Goal: Find specific page/section: Find specific page/section

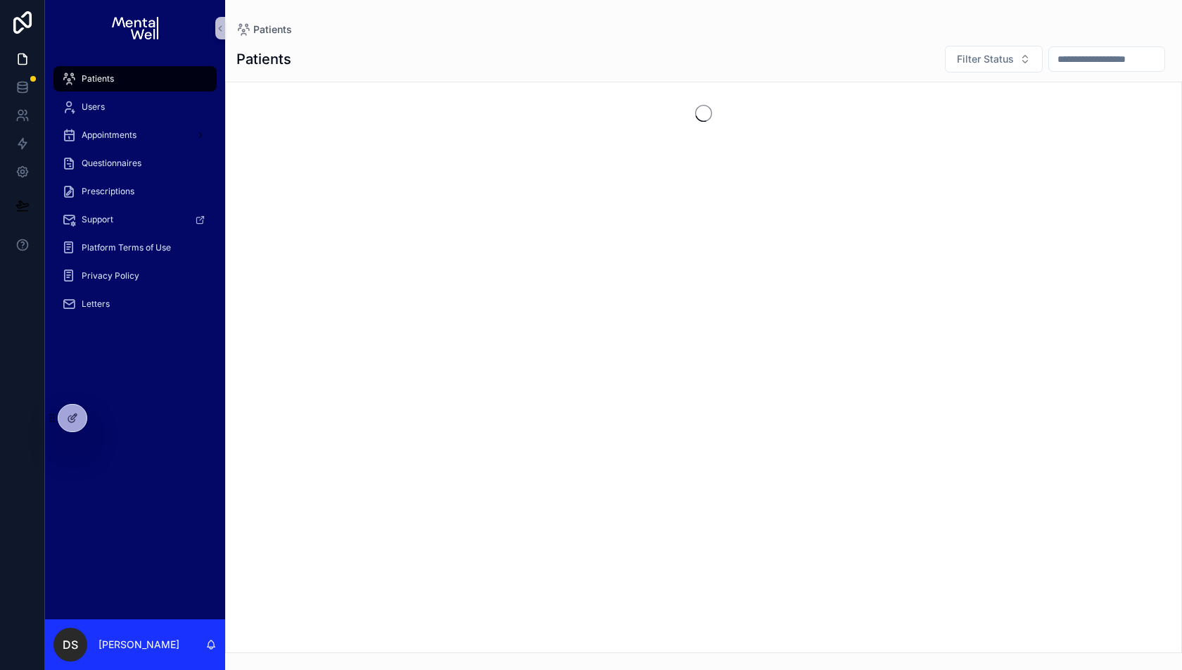
click at [1067, 58] on input "scrollable content" at bounding box center [1106, 59] width 115 height 20
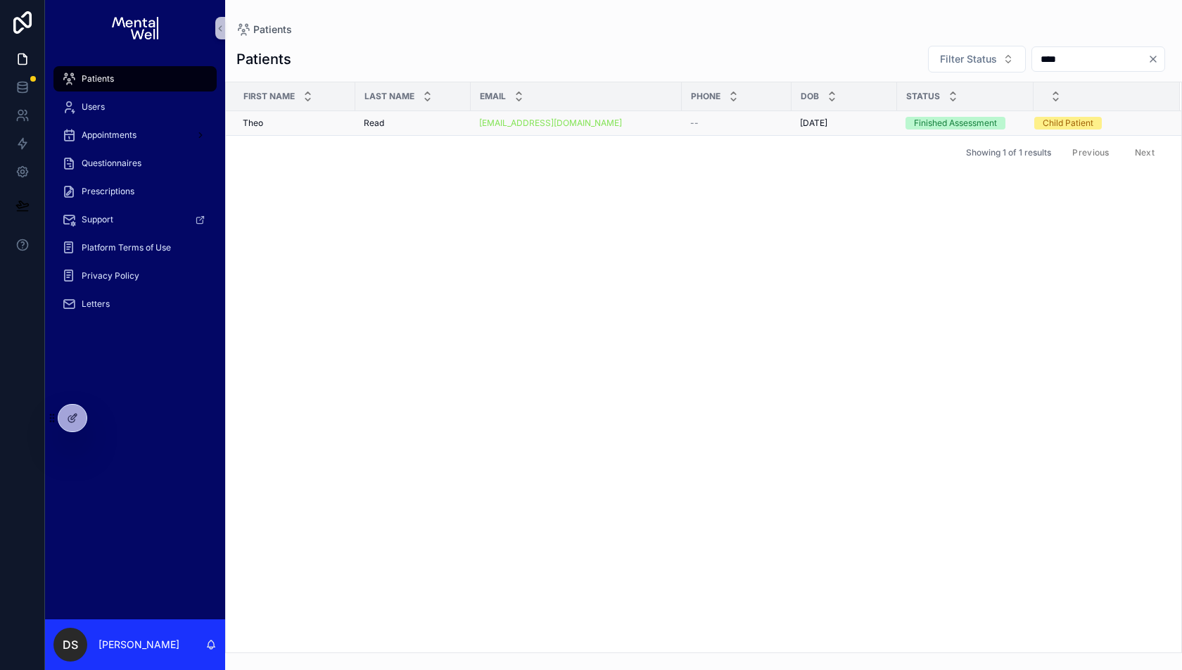
type input "****"
click at [291, 120] on div "[PERSON_NAME] [PERSON_NAME]" at bounding box center [295, 123] width 104 height 11
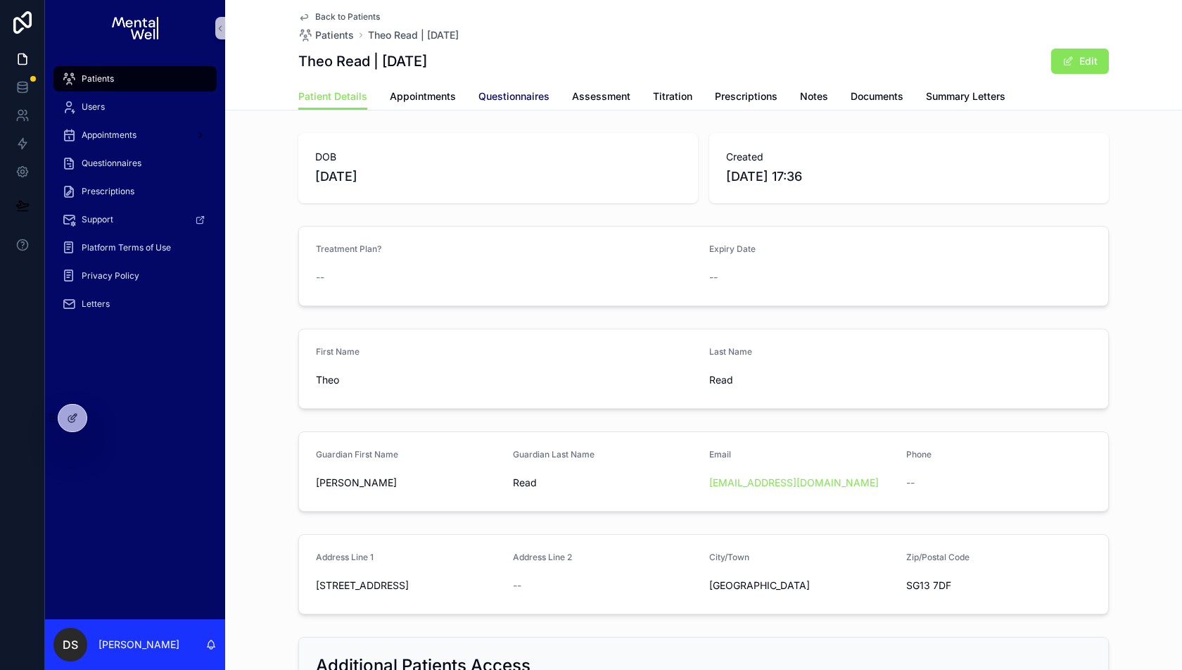
click at [491, 90] on span "Questionnaires" at bounding box center [514, 96] width 71 height 14
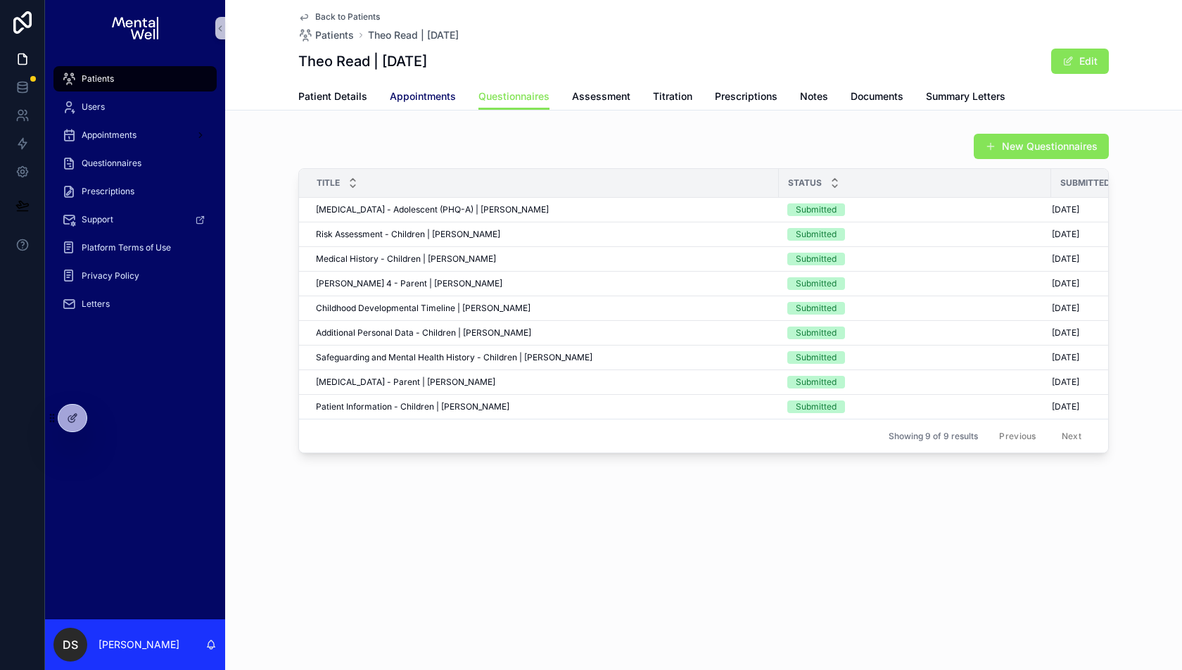
click at [422, 87] on link "Appointments" at bounding box center [423, 98] width 66 height 28
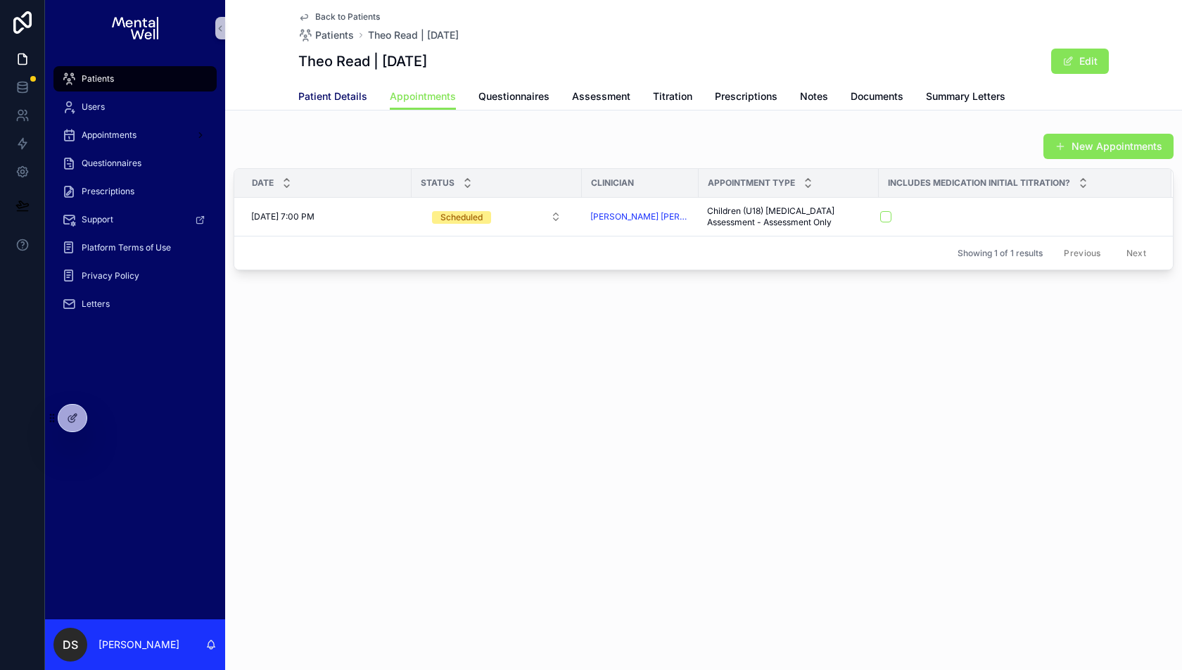
click at [312, 101] on span "Patient Details" at bounding box center [332, 96] width 69 height 14
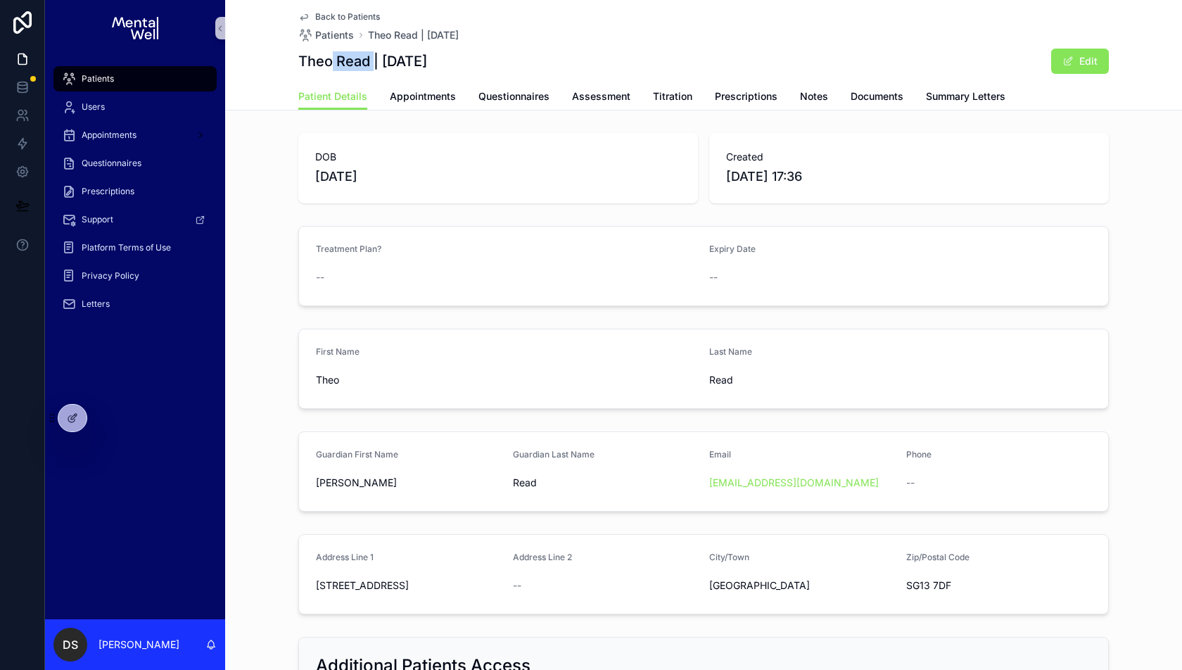
drag, startPoint x: 374, startPoint y: 67, endPoint x: 334, endPoint y: 65, distance: 39.4
click at [334, 65] on h1 "Theo Read | [DATE]" at bounding box center [362, 61] width 129 height 20
copy h1 "Read"
